Goal: Find specific page/section: Find specific page/section

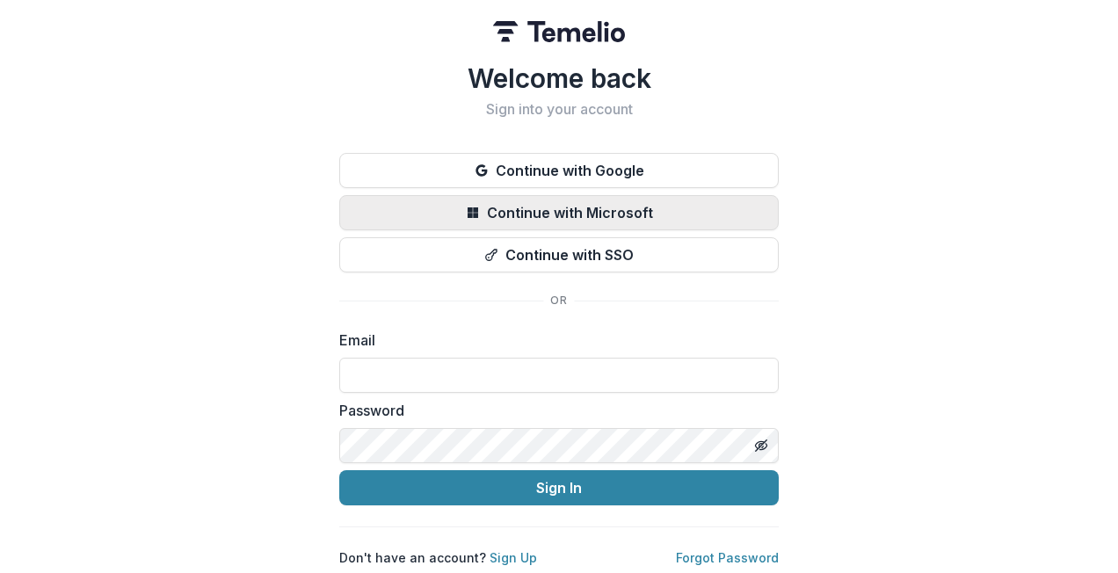
click at [550, 195] on button "Continue with Microsoft" at bounding box center [559, 212] width 440 height 35
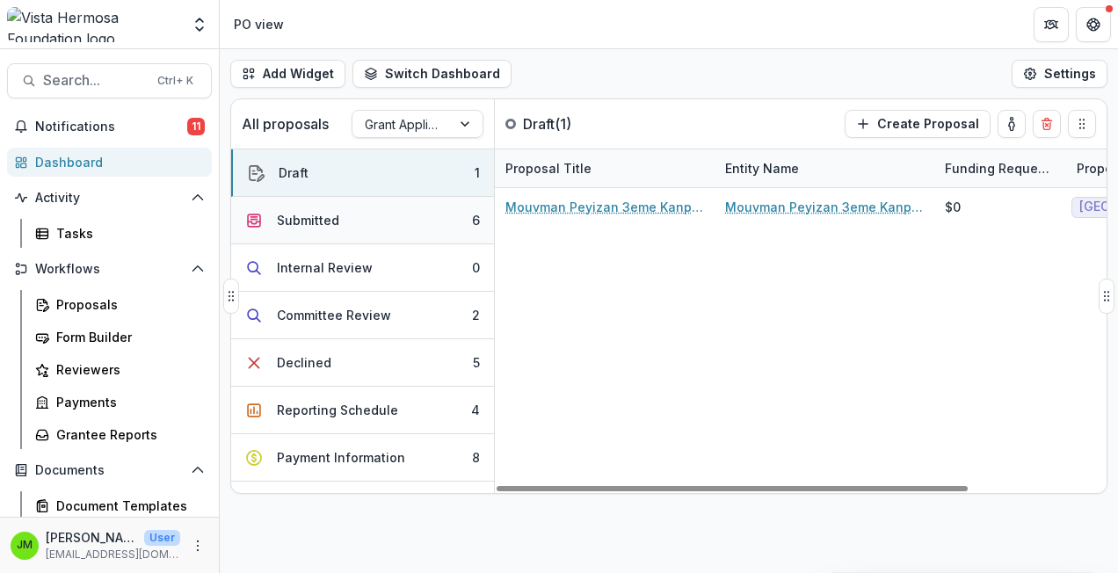
click at [387, 219] on button "Submitted 6" at bounding box center [362, 220] width 263 height 47
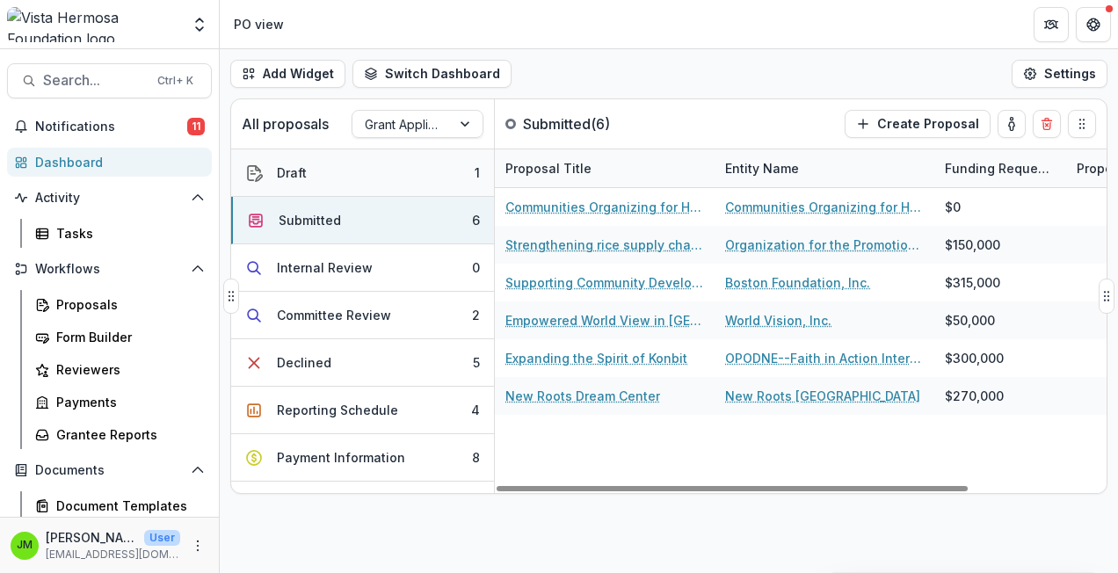
click at [392, 169] on button "Draft 1" at bounding box center [362, 172] width 263 height 47
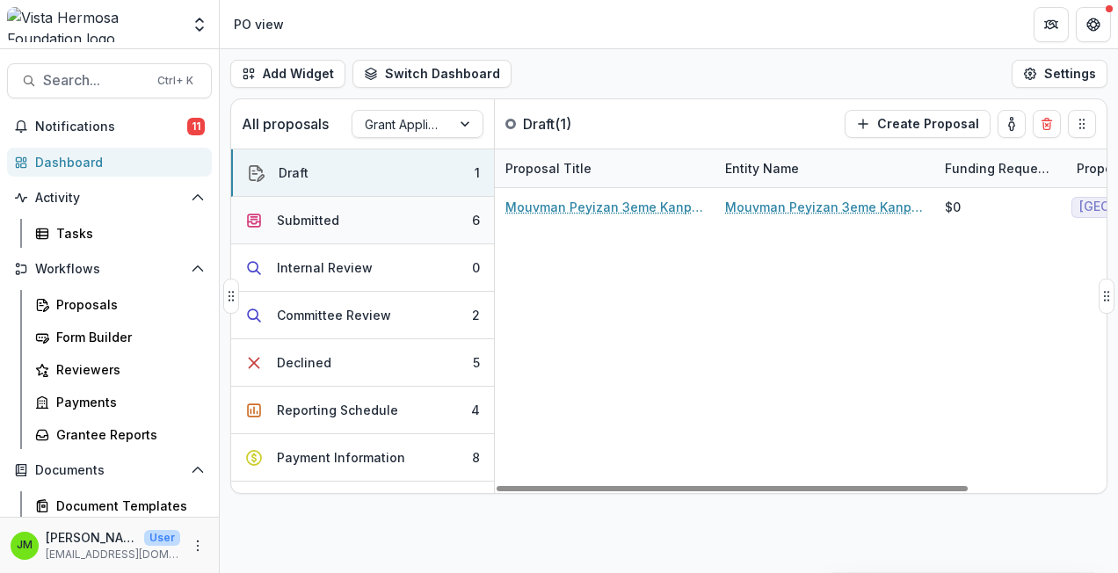
click at [376, 222] on button "Submitted 6" at bounding box center [362, 220] width 263 height 47
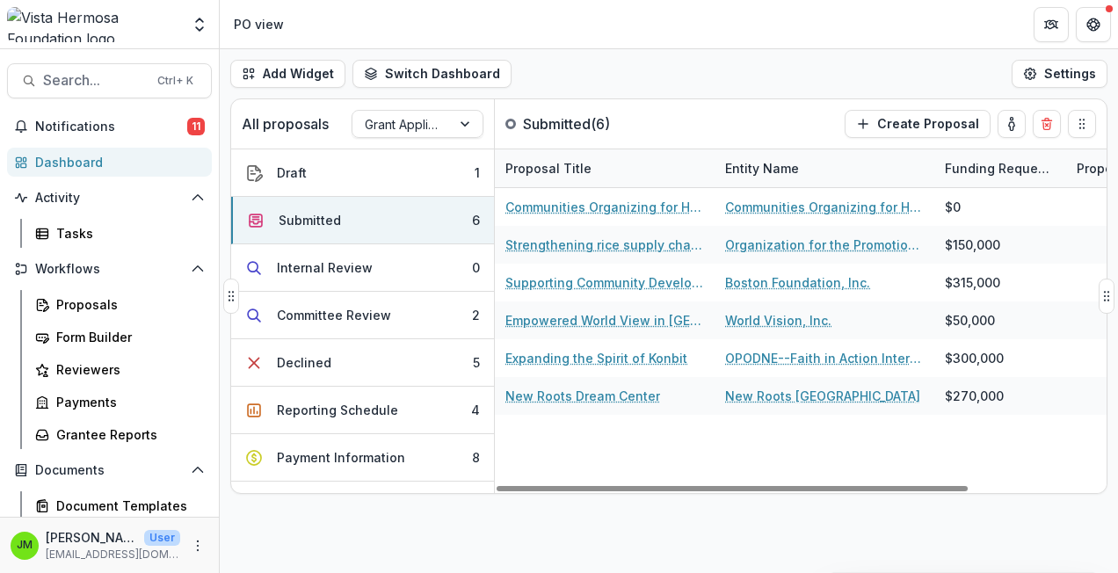
scroll to position [0, 40]
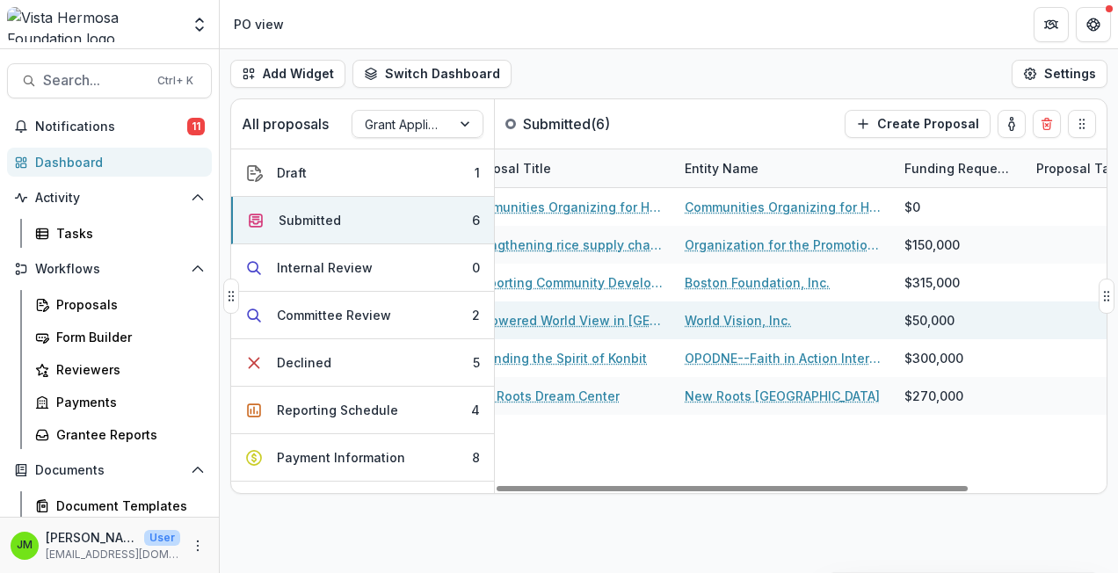
click at [588, 318] on link "Empowered World View in [GEOGRAPHIC_DATA]" at bounding box center [564, 320] width 199 height 18
